Goal: Navigation & Orientation: Understand site structure

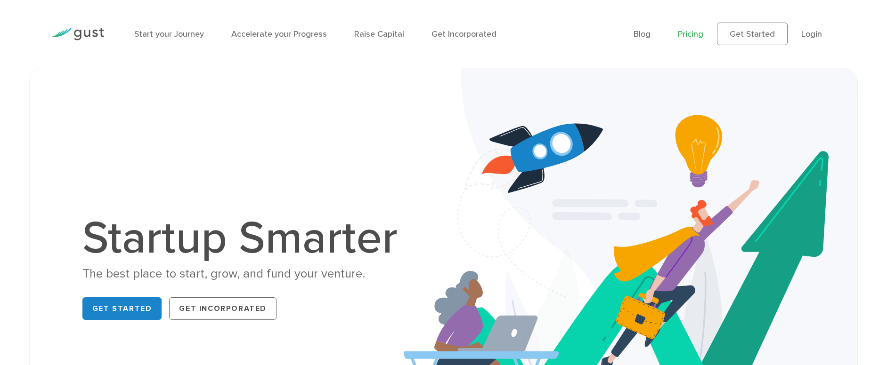
click at [690, 36] on link "Pricing" at bounding box center [690, 34] width 25 height 10
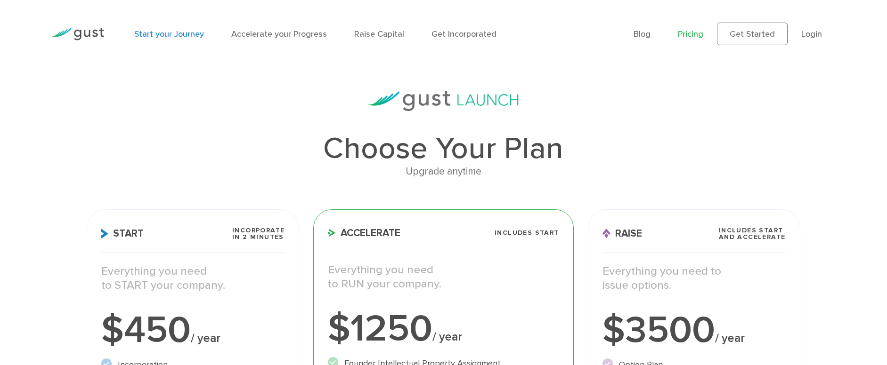
click at [177, 32] on link "Start your Journey" at bounding box center [169, 34] width 70 height 10
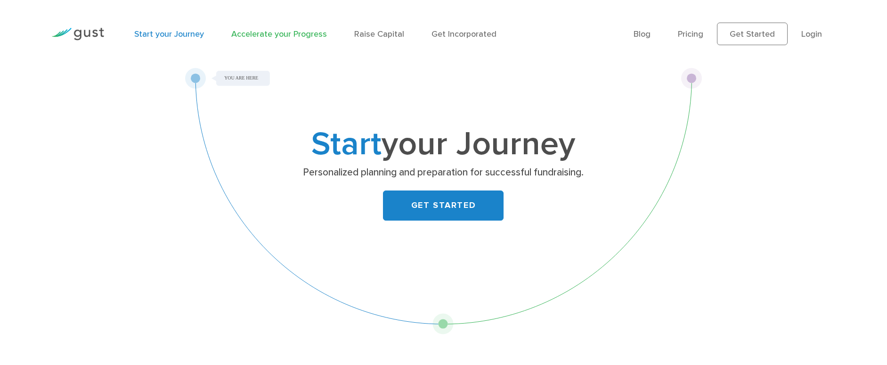
click at [288, 35] on link "Accelerate your Progress" at bounding box center [279, 34] width 96 height 10
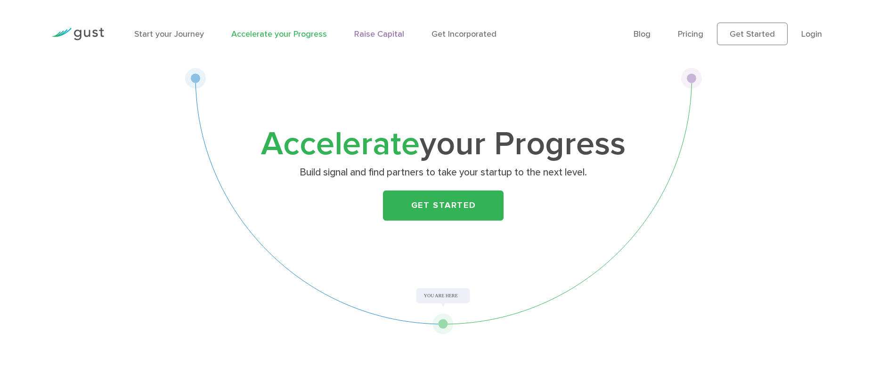
click at [389, 32] on link "Raise Capital" at bounding box center [379, 34] width 50 height 10
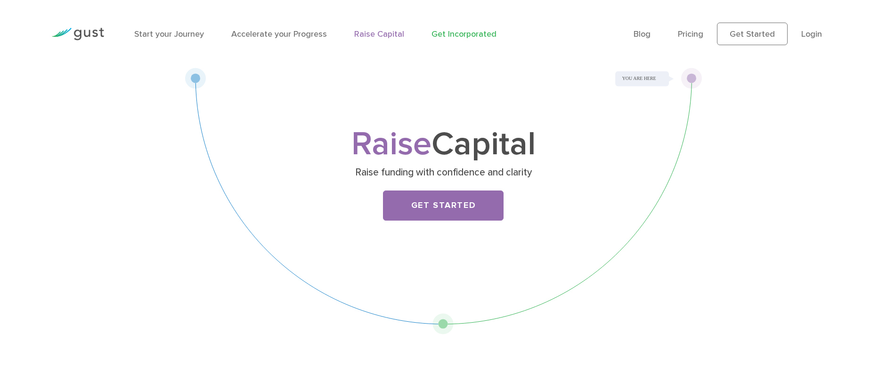
click at [456, 38] on link "Get Incorporated" at bounding box center [463, 34] width 65 height 10
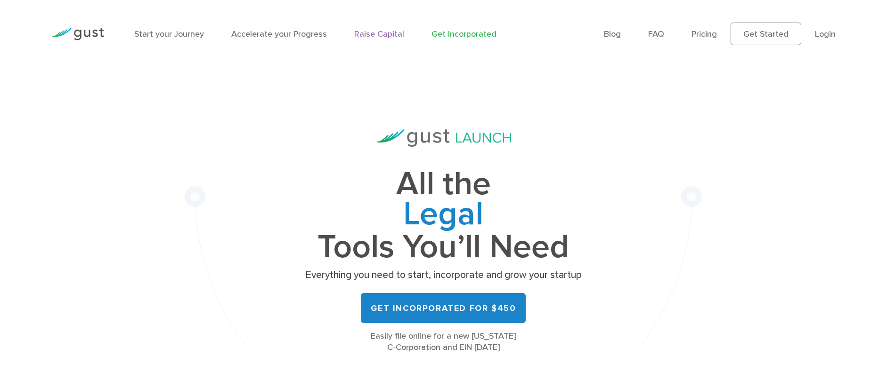
click at [389, 32] on link "Raise Capital" at bounding box center [379, 34] width 50 height 10
